Goal: Find specific fact: Find specific fact

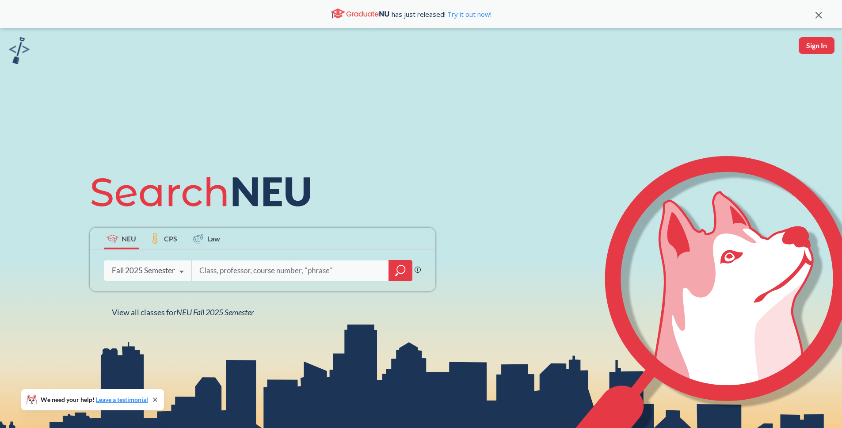
click at [217, 271] on input "search" at bounding box center [290, 270] width 184 height 19
type input "[PERSON_NAME]"
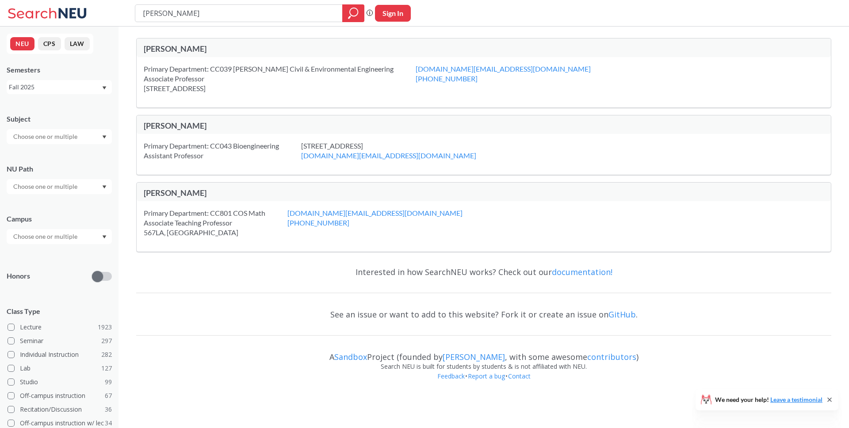
click at [167, 52] on div "[PERSON_NAME]" at bounding box center [314, 49] width 340 height 10
drag, startPoint x: 204, startPoint y: 40, endPoint x: 133, endPoint y: 45, distance: 70.9
click at [133, 45] on div "[PERSON_NAME] Primary Department: CC039 [PERSON_NAME] Civil & Environmental Eng…" at bounding box center [483, 211] width 730 height 368
drag, startPoint x: 204, startPoint y: 50, endPoint x: 140, endPoint y: 50, distance: 64.5
click at [140, 50] on div "[PERSON_NAME]" at bounding box center [484, 47] width 694 height 19
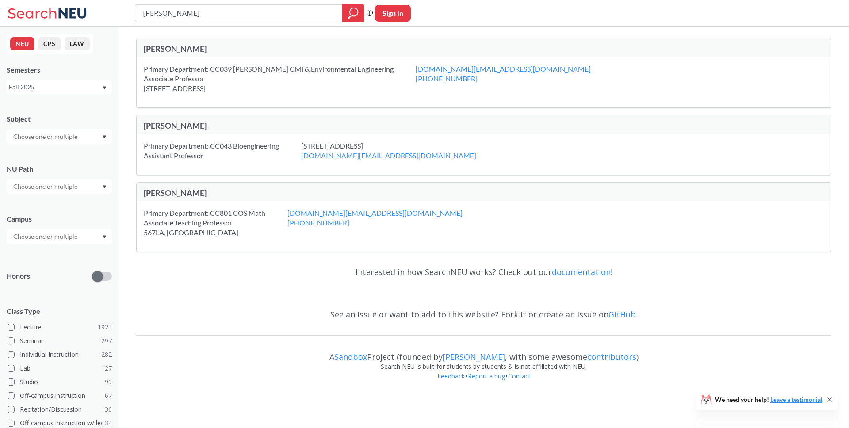
click at [45, 138] on input "text" at bounding box center [46, 136] width 74 height 11
type input "c"
type input "ci"
click at [19, 153] on span "CIVE" at bounding box center [19, 152] width 16 height 10
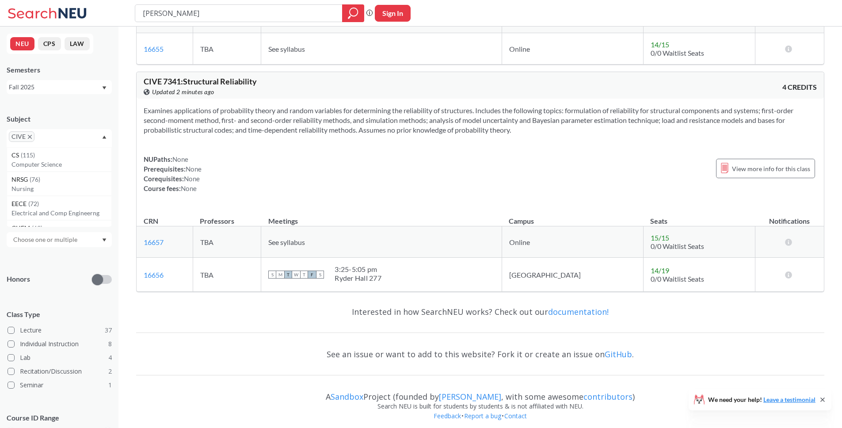
scroll to position [8367, 0]
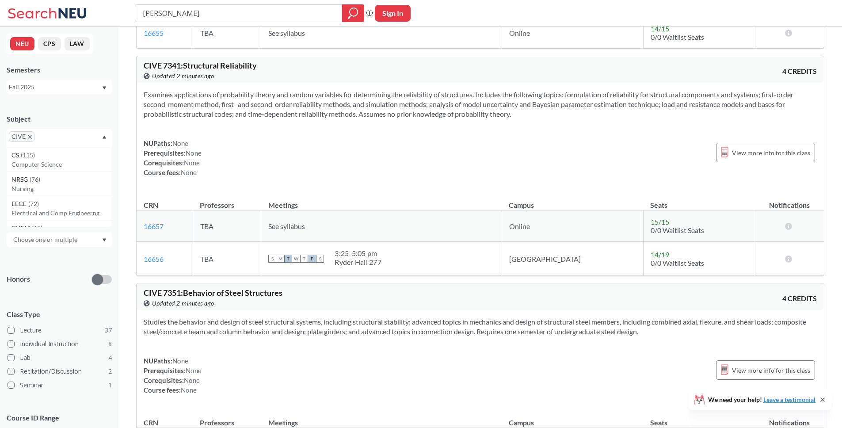
click at [513, 176] on div "NUPaths: None Prerequisites: None Corequisites: None Course fees: None View mor…" at bounding box center [480, 157] width 673 height 39
